Goal: Task Accomplishment & Management: Complete application form

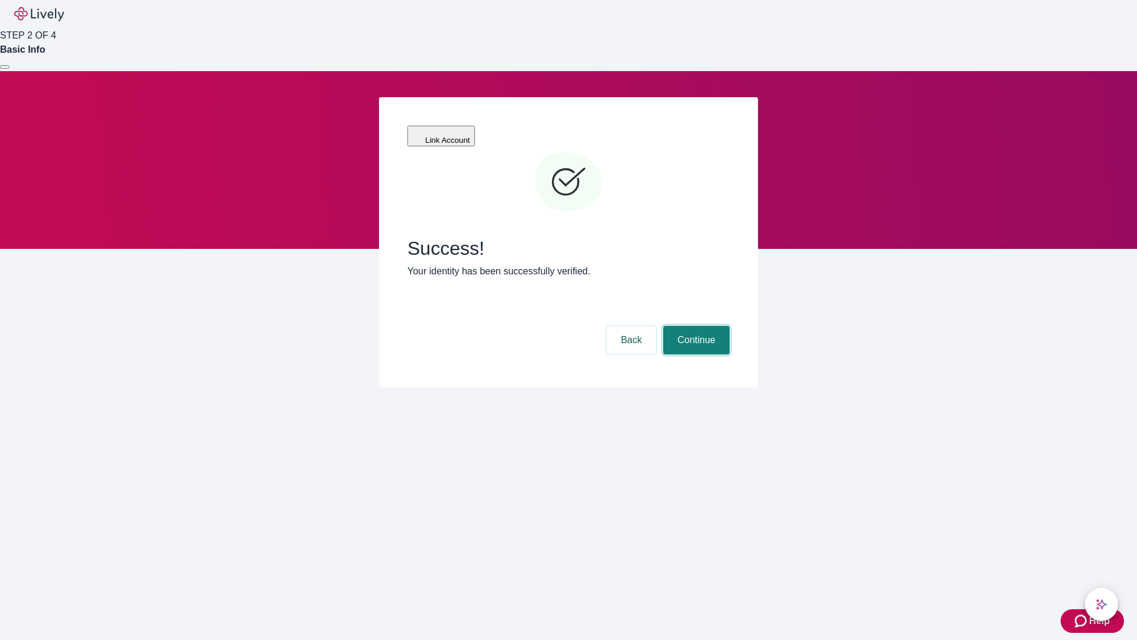
click at [695, 326] on button "Continue" at bounding box center [696, 340] width 66 height 28
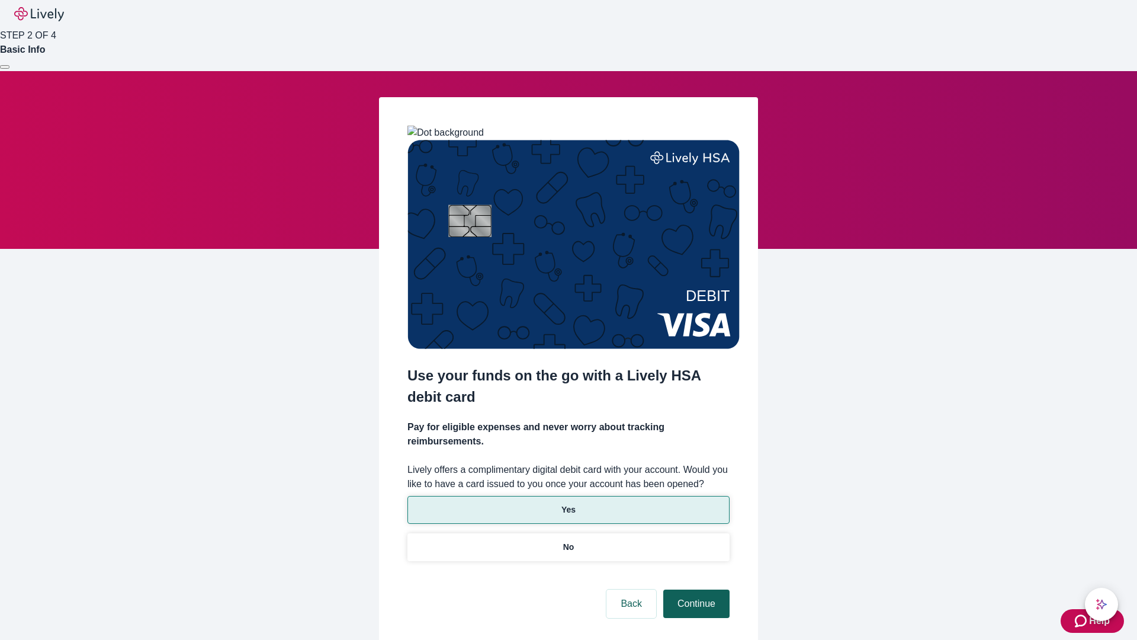
click at [568, 503] on p "Yes" at bounding box center [568, 509] width 14 height 12
click at [695, 589] on button "Continue" at bounding box center [696, 603] width 66 height 28
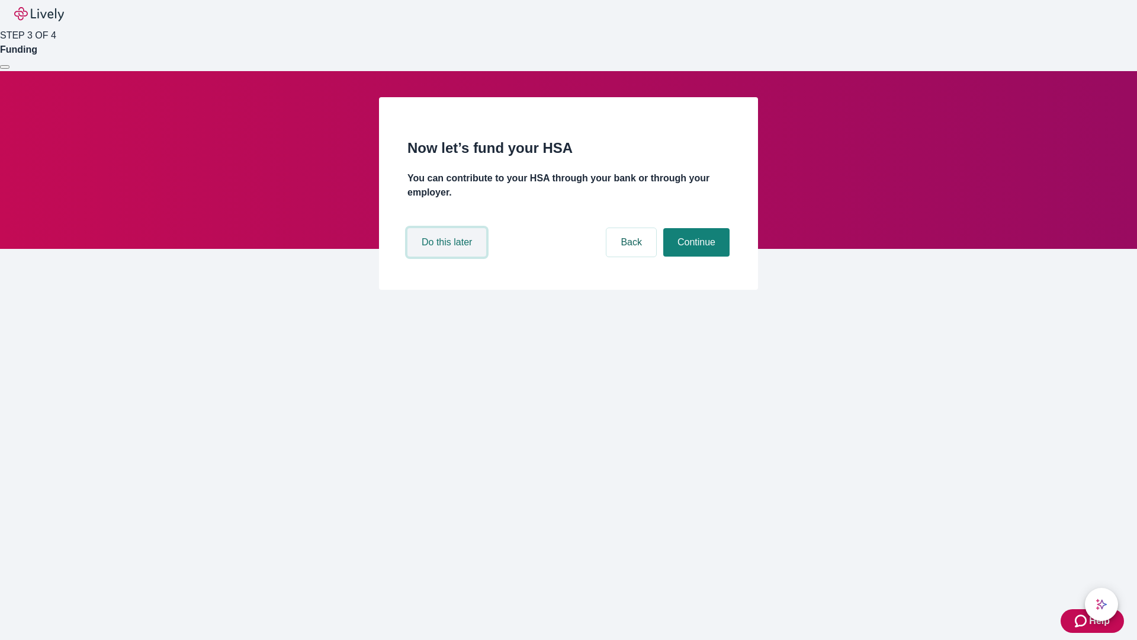
click at [448, 256] on button "Do this later" at bounding box center [446, 242] width 79 height 28
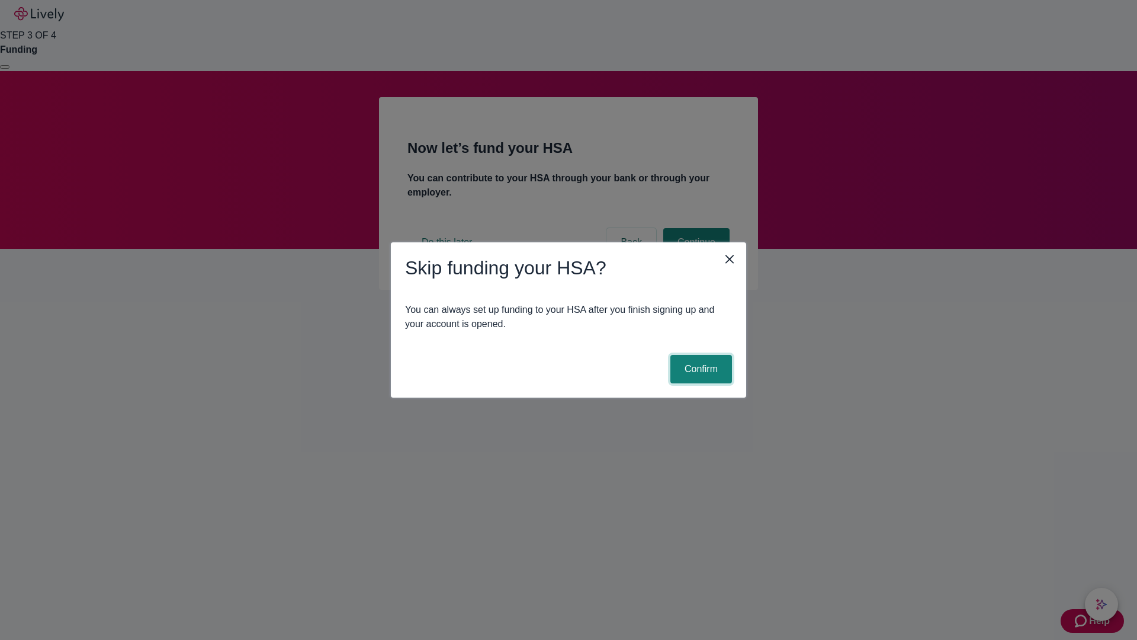
click at [699, 369] on button "Confirm" at bounding box center [701, 369] width 62 height 28
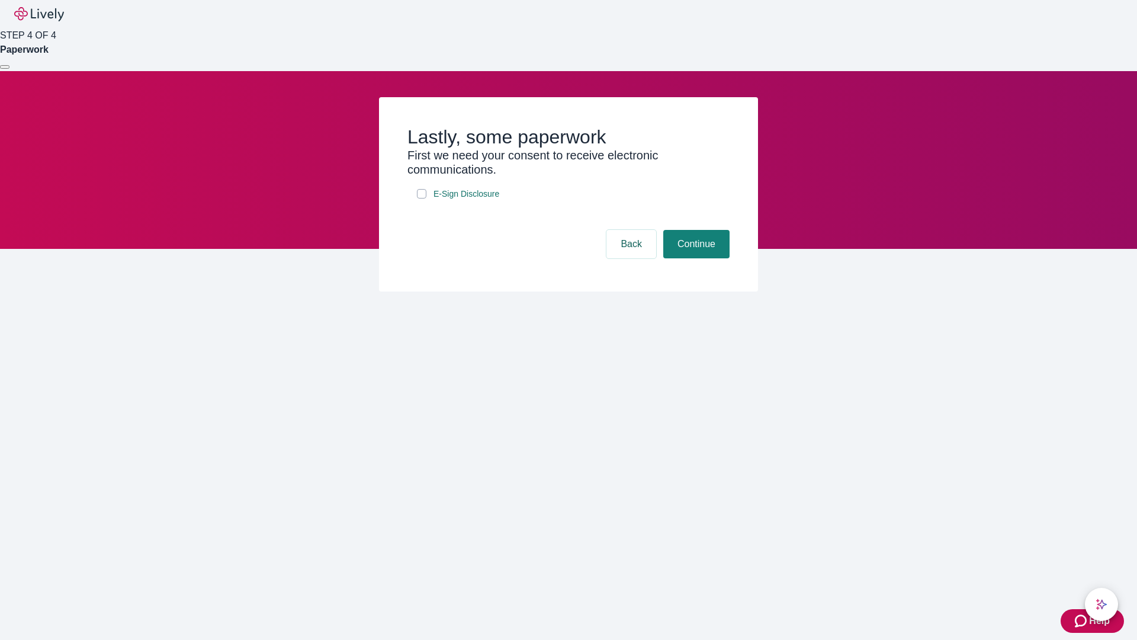
click at [422, 198] on input "E-Sign Disclosure" at bounding box center [421, 193] width 9 height 9
checkbox input "true"
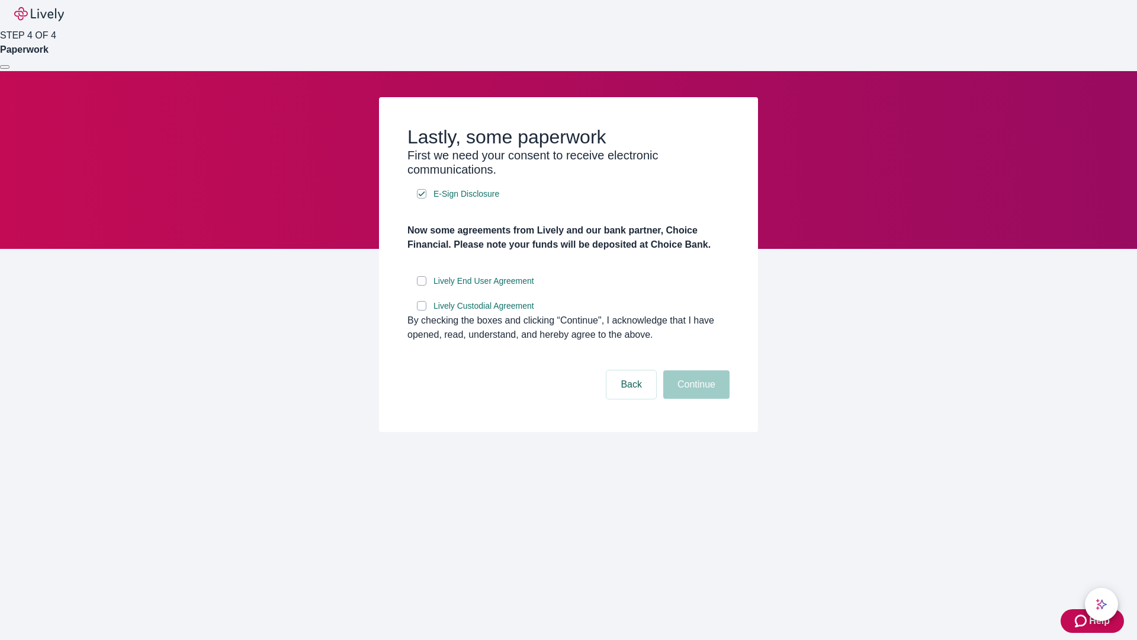
click at [422, 285] on input "Lively End User Agreement" at bounding box center [421, 280] width 9 height 9
checkbox input "true"
click at [422, 310] on input "Lively Custodial Agreement" at bounding box center [421, 305] width 9 height 9
checkbox input "true"
click at [695, 399] on button "Continue" at bounding box center [696, 384] width 66 height 28
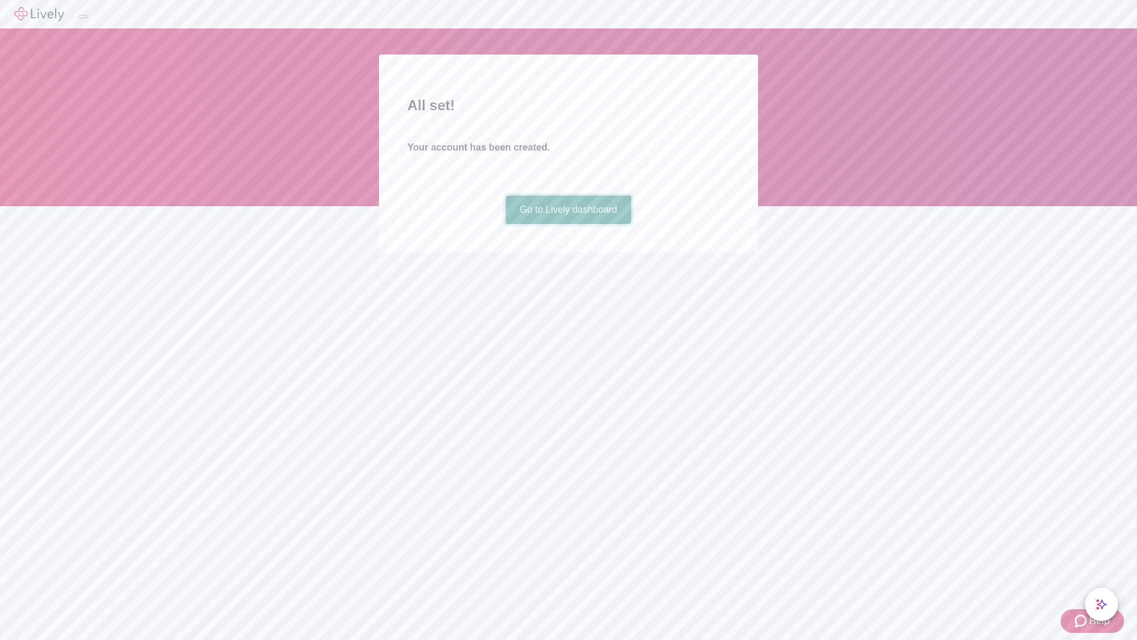
click at [568, 224] on link "Go to Lively dashboard" at bounding box center [569, 209] width 126 height 28
